Goal: Information Seeking & Learning: Learn about a topic

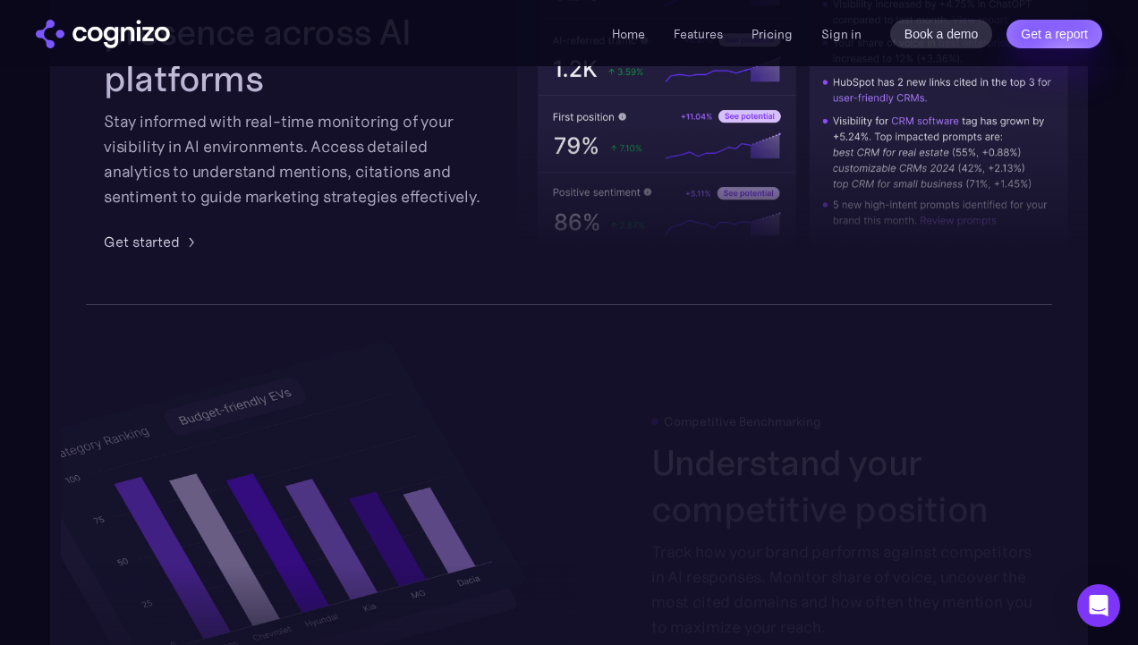
scroll to position [2966, 0]
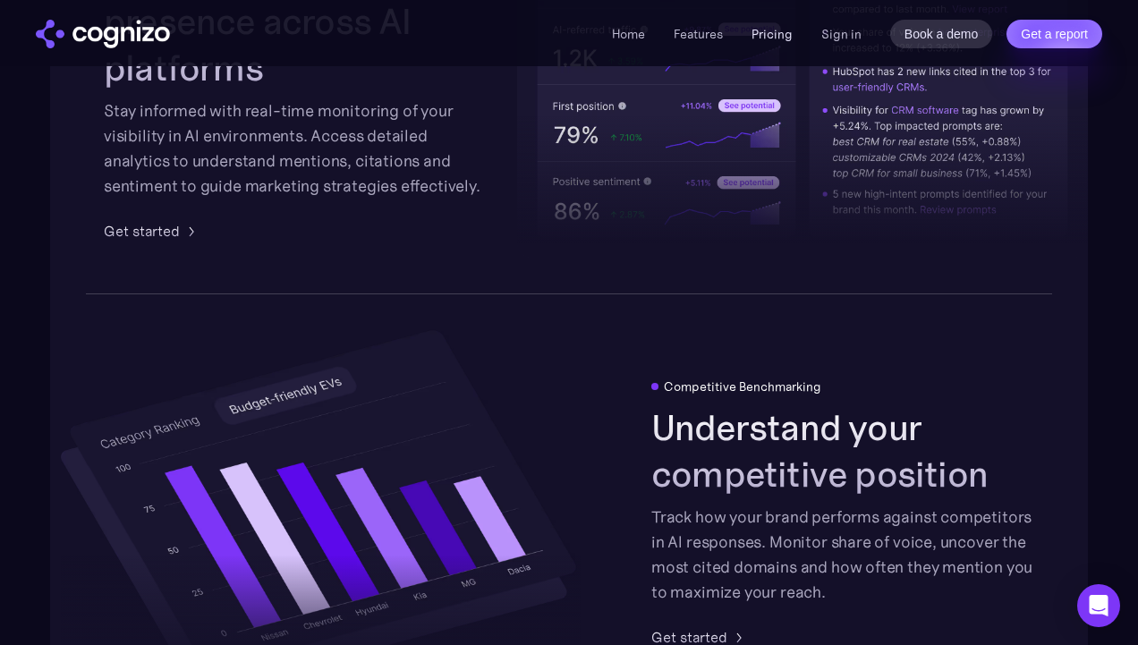
click at [782, 33] on link "Pricing" at bounding box center [771, 34] width 41 height 16
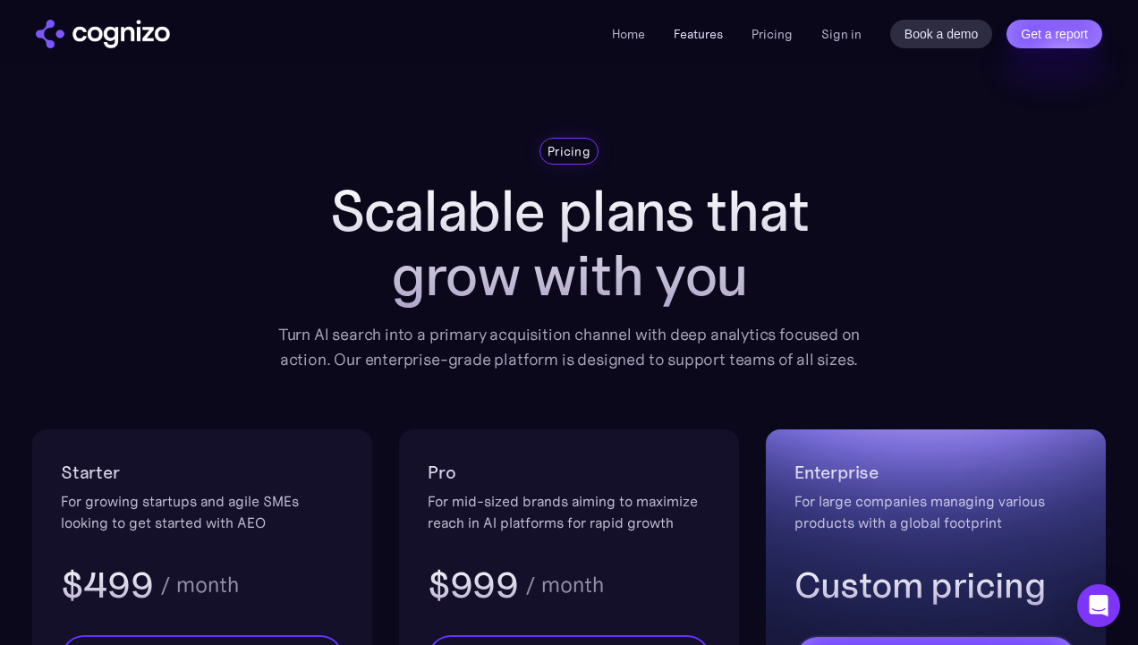
click at [698, 37] on link "Features" at bounding box center [697, 34] width 49 height 16
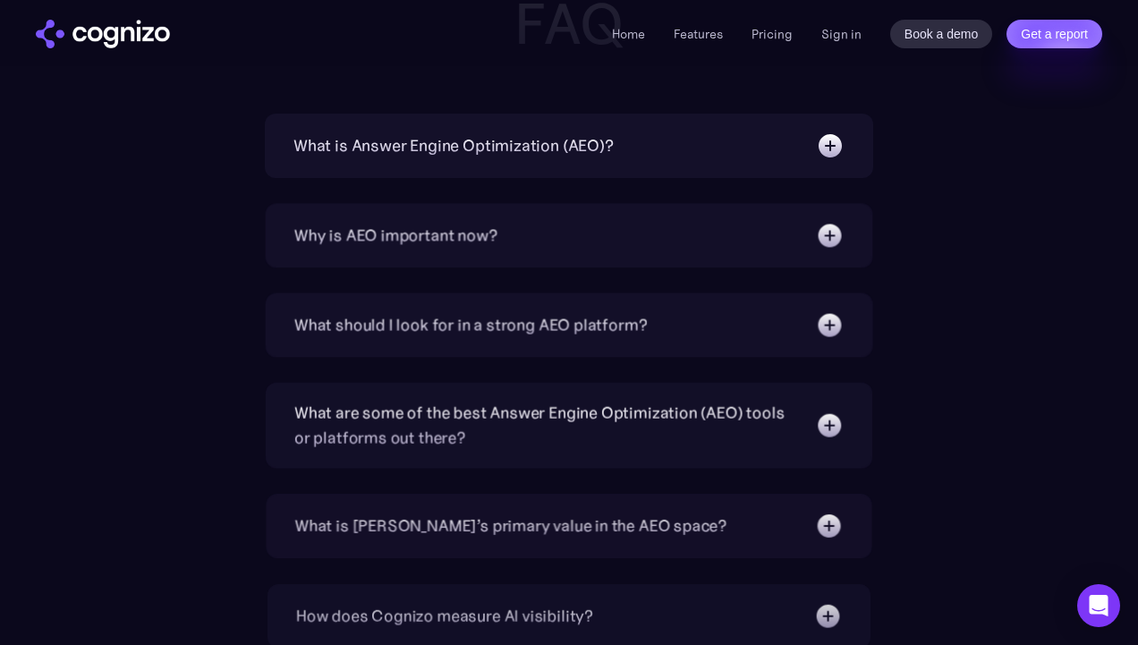
scroll to position [5742, 0]
